Goal: Check status: Check status

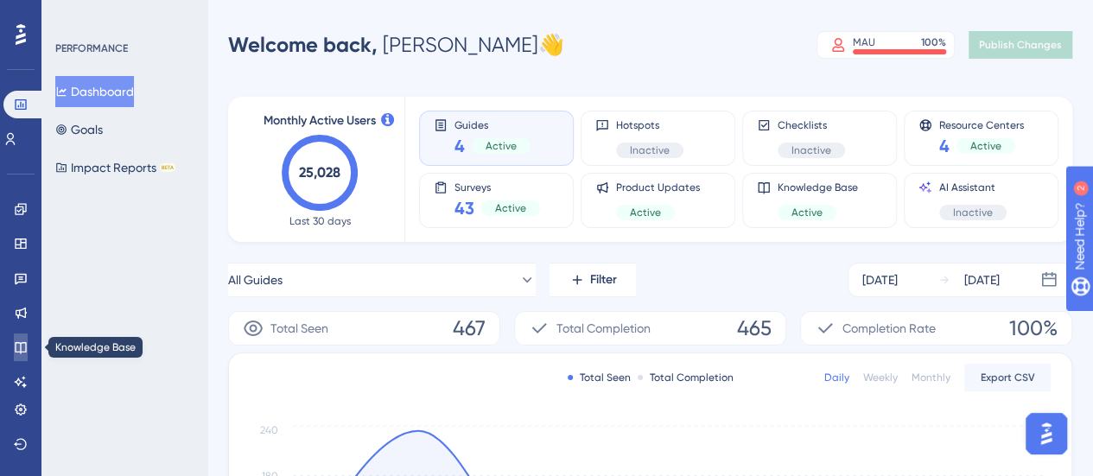
click at [21, 346] on icon at bounding box center [20, 347] width 11 height 11
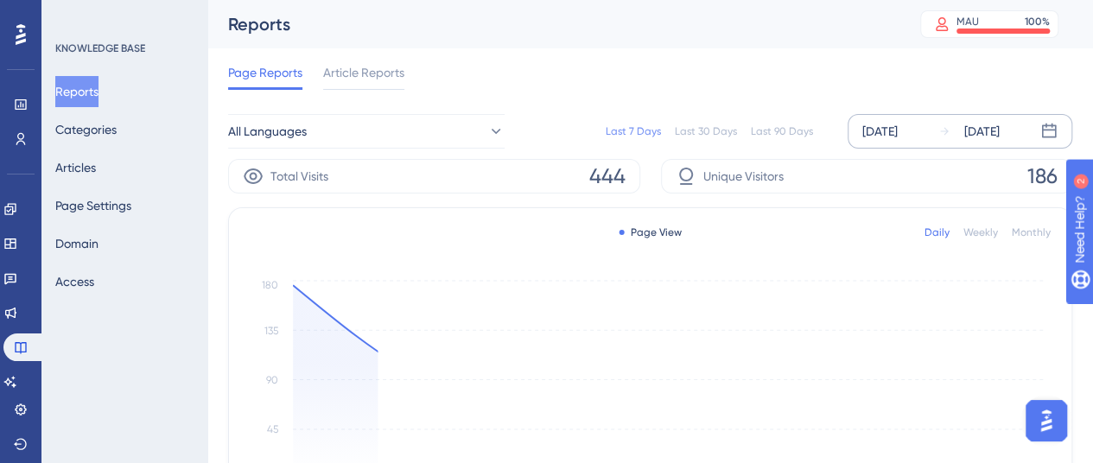
click at [890, 125] on div "[DATE]" at bounding box center [879, 131] width 35 height 21
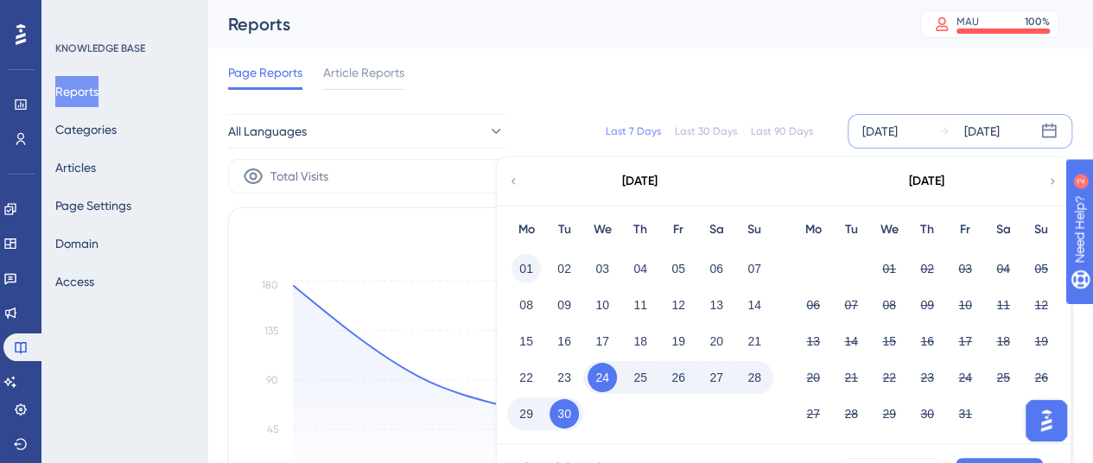
click at [525, 267] on button "01" at bounding box center [525, 268] width 29 height 29
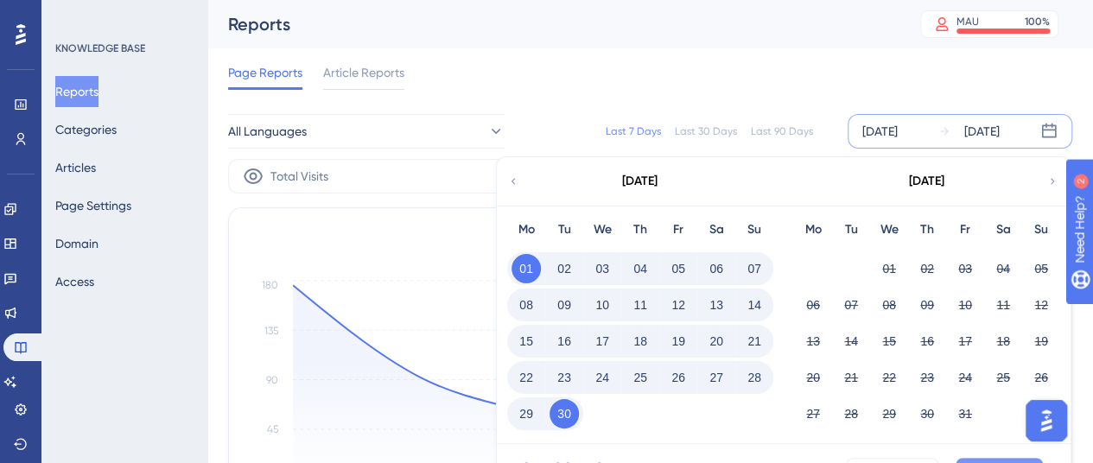
click at [1013, 458] on button "Apply" at bounding box center [998, 472] width 87 height 28
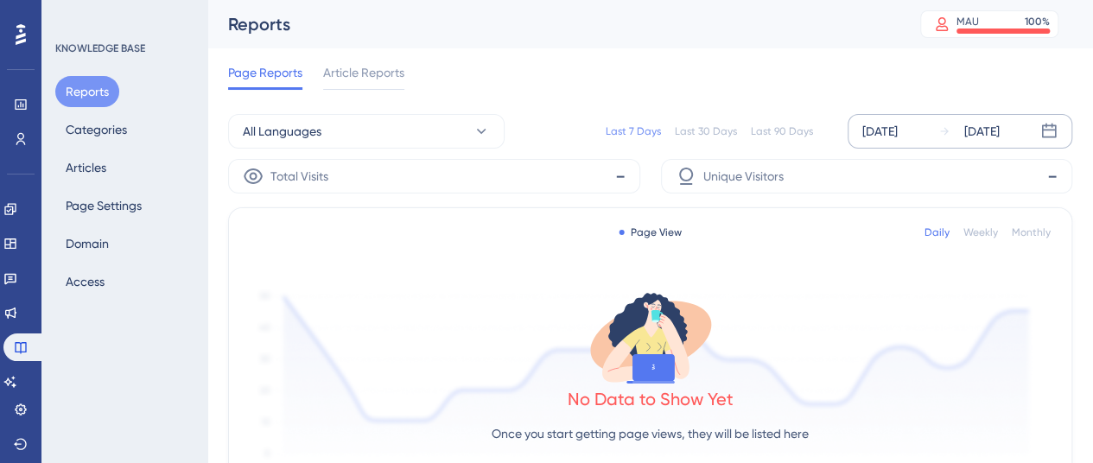
click at [878, 133] on div "[DATE]" at bounding box center [879, 131] width 35 height 21
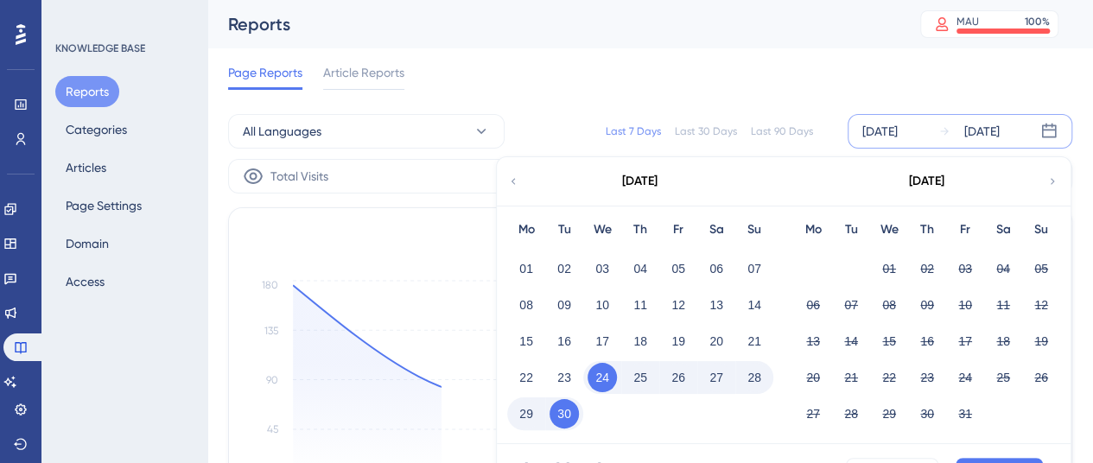
click at [511, 272] on div "01" at bounding box center [526, 268] width 38 height 33
click at [523, 267] on button "01" at bounding box center [525, 268] width 29 height 29
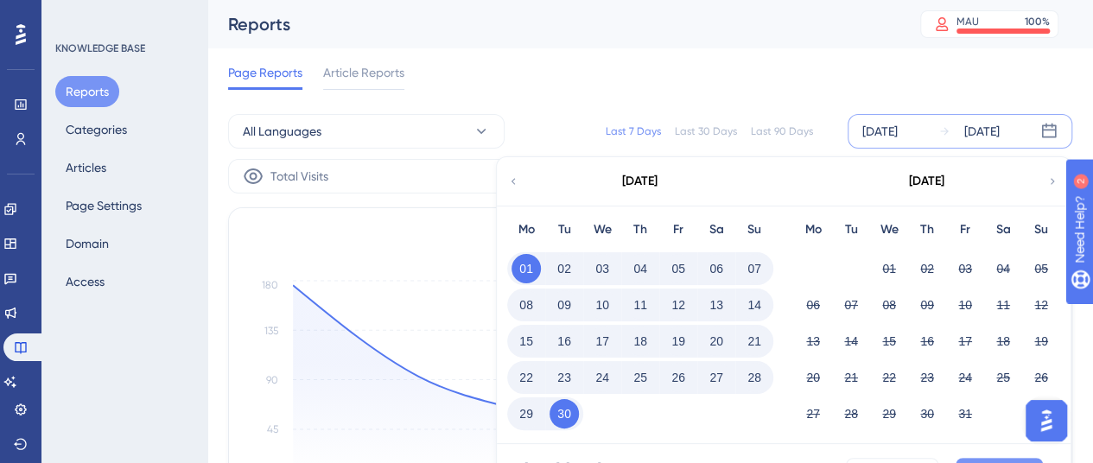
click at [1003, 460] on button "Apply" at bounding box center [998, 472] width 87 height 28
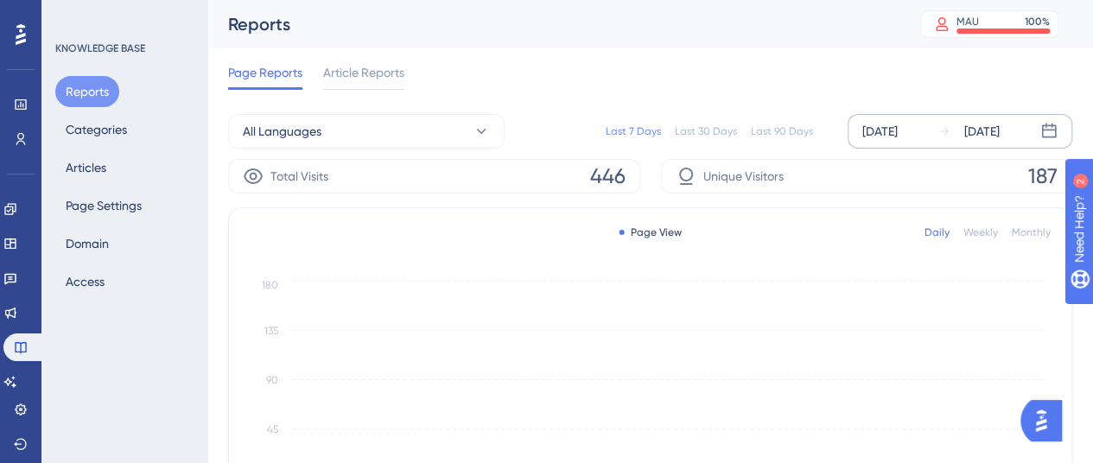
click at [898, 132] on div "[DATE]" at bounding box center [879, 131] width 35 height 21
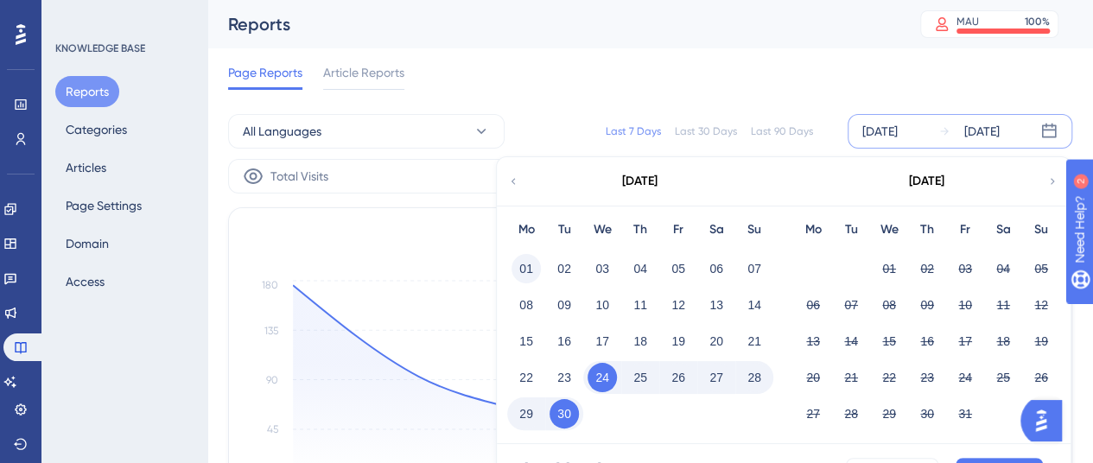
click at [522, 271] on button "01" at bounding box center [525, 268] width 29 height 29
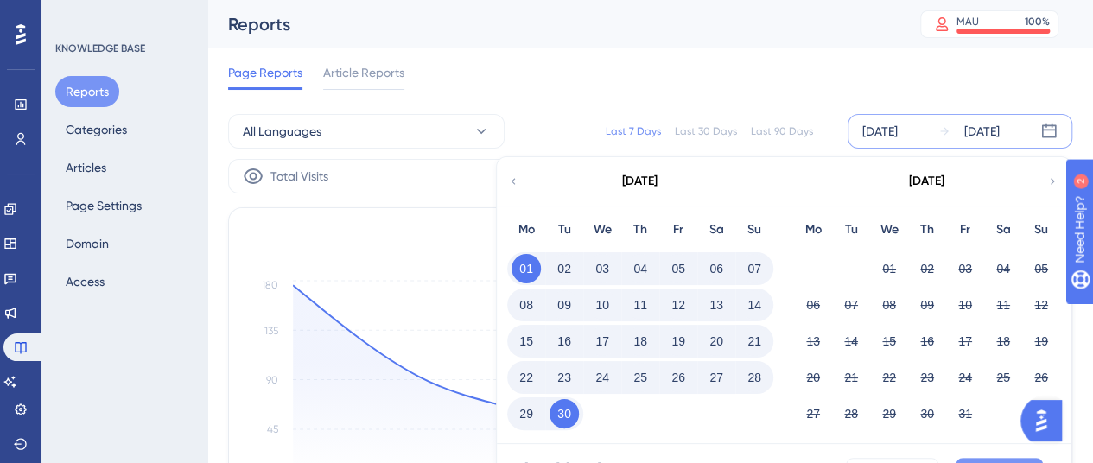
click at [987, 458] on button "Apply" at bounding box center [998, 472] width 87 height 28
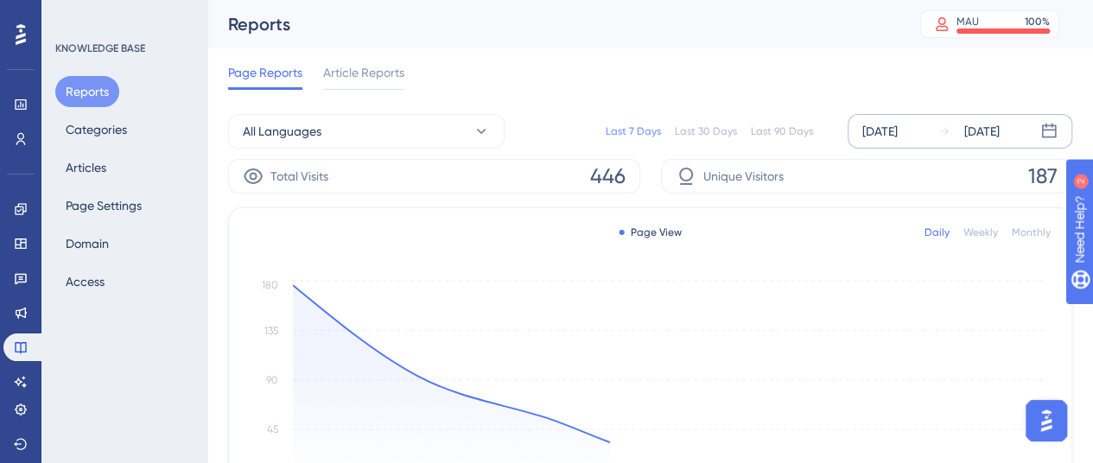
click at [898, 131] on div "[DATE]" at bounding box center [879, 131] width 35 height 21
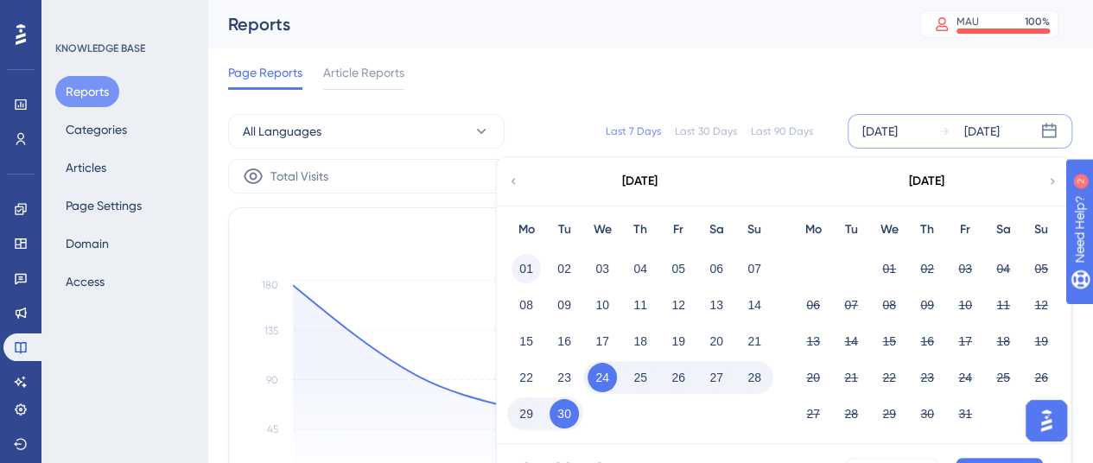
click at [534, 263] on button "01" at bounding box center [525, 268] width 29 height 29
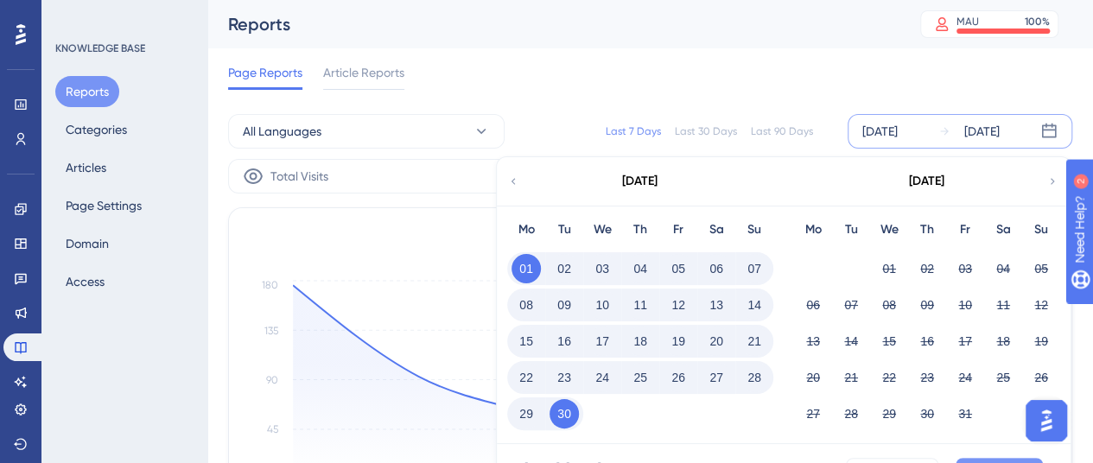
click at [982, 458] on button "Apply" at bounding box center [998, 472] width 87 height 28
